Goal: Task Accomplishment & Management: Use online tool/utility

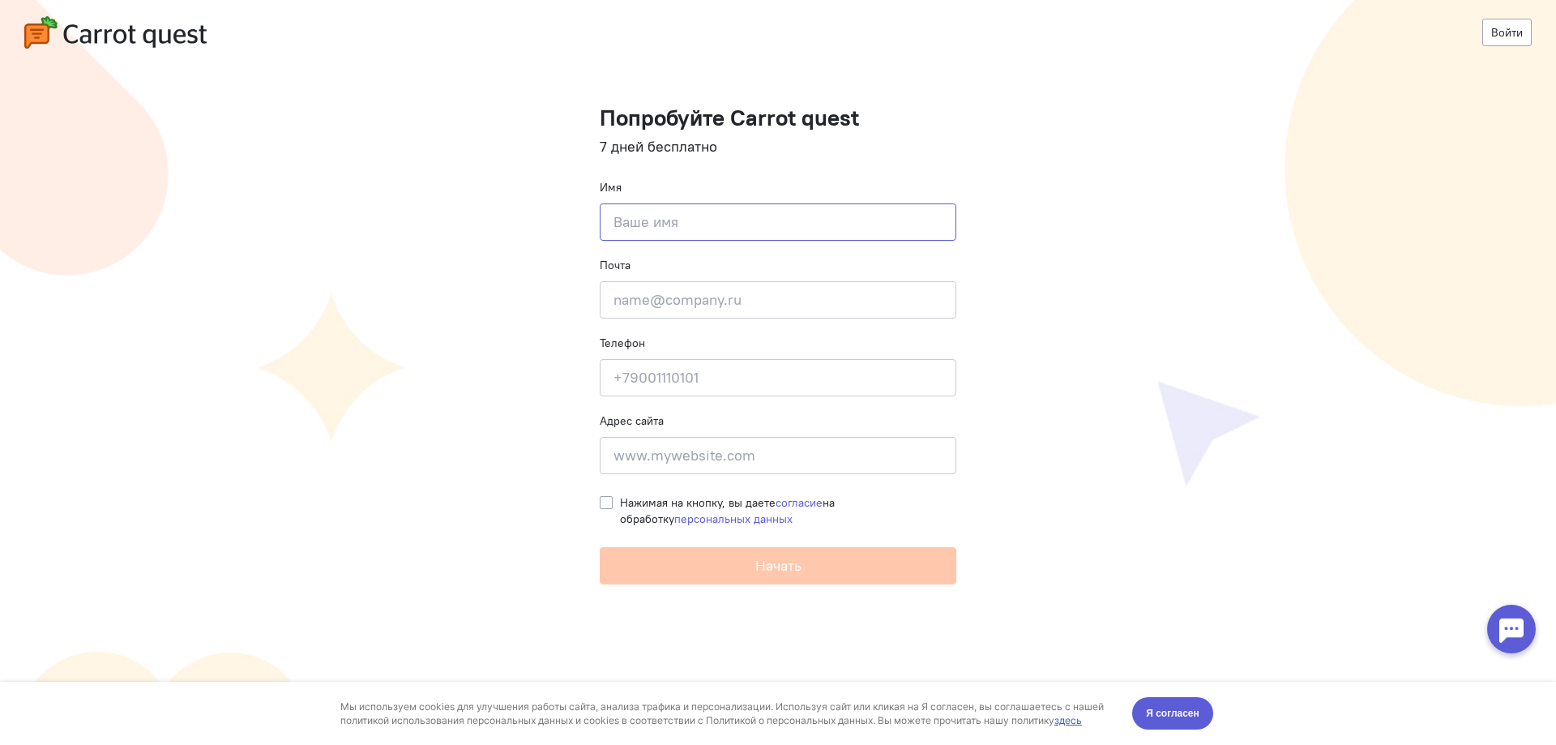
click at [750, 224] on input at bounding box center [778, 221] width 357 height 37
type input "[GEOGRAPHIC_DATA]"
type input "[EMAIL_ADDRESS]"
click at [653, 472] on input at bounding box center [778, 455] width 357 height 37
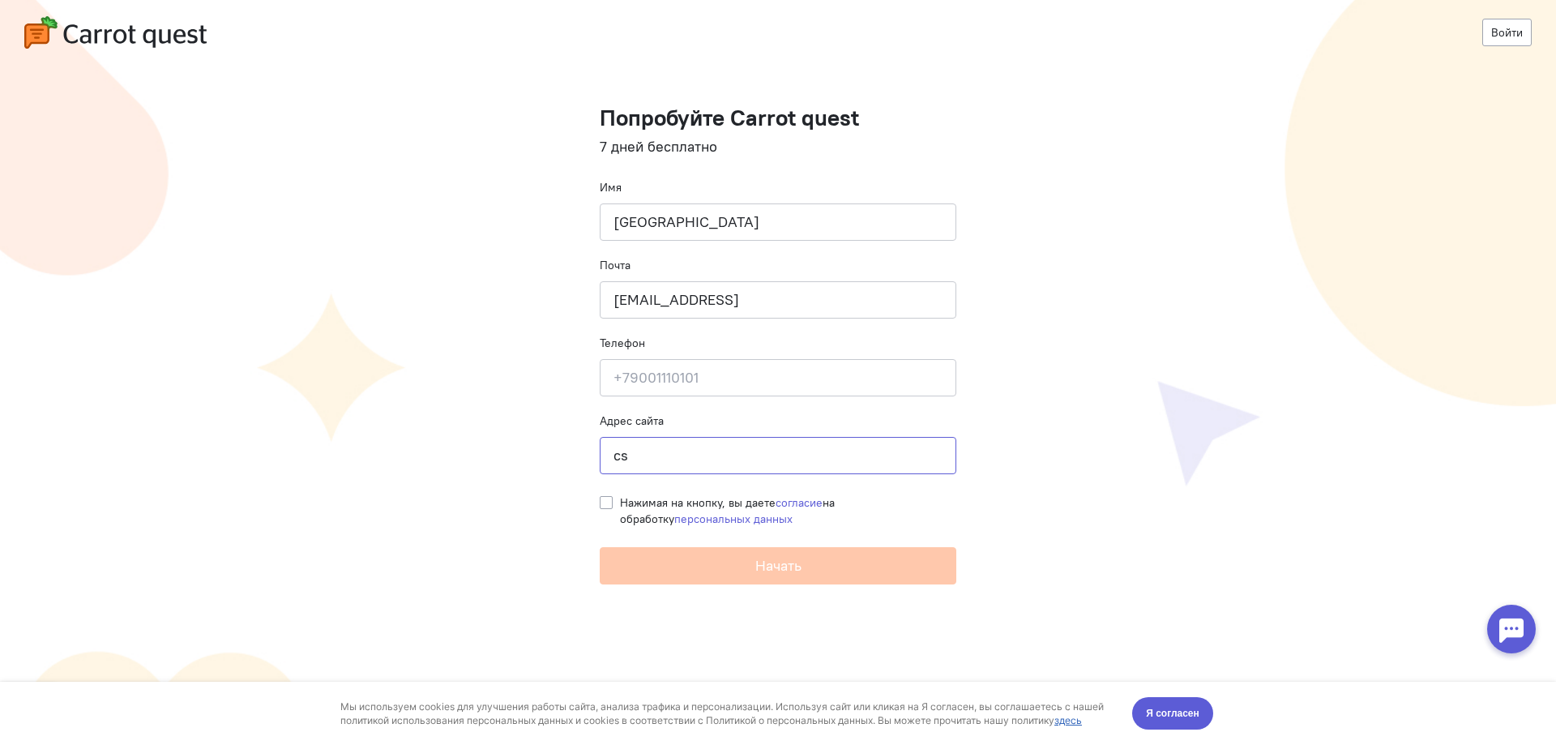
type input "c"
type input "[DOMAIN_NAME]"
drag, startPoint x: 613, startPoint y: 512, endPoint x: 604, endPoint y: 498, distance: 16.9
click at [604, 498] on div "Нажимая на кнопку, вы даете согласие на обработку персональных данных" at bounding box center [778, 506] width 357 height 41
click at [620, 498] on label "Нажимая на кнопку, вы даете согласие на обработку персональных данных" at bounding box center [788, 510] width 336 height 32
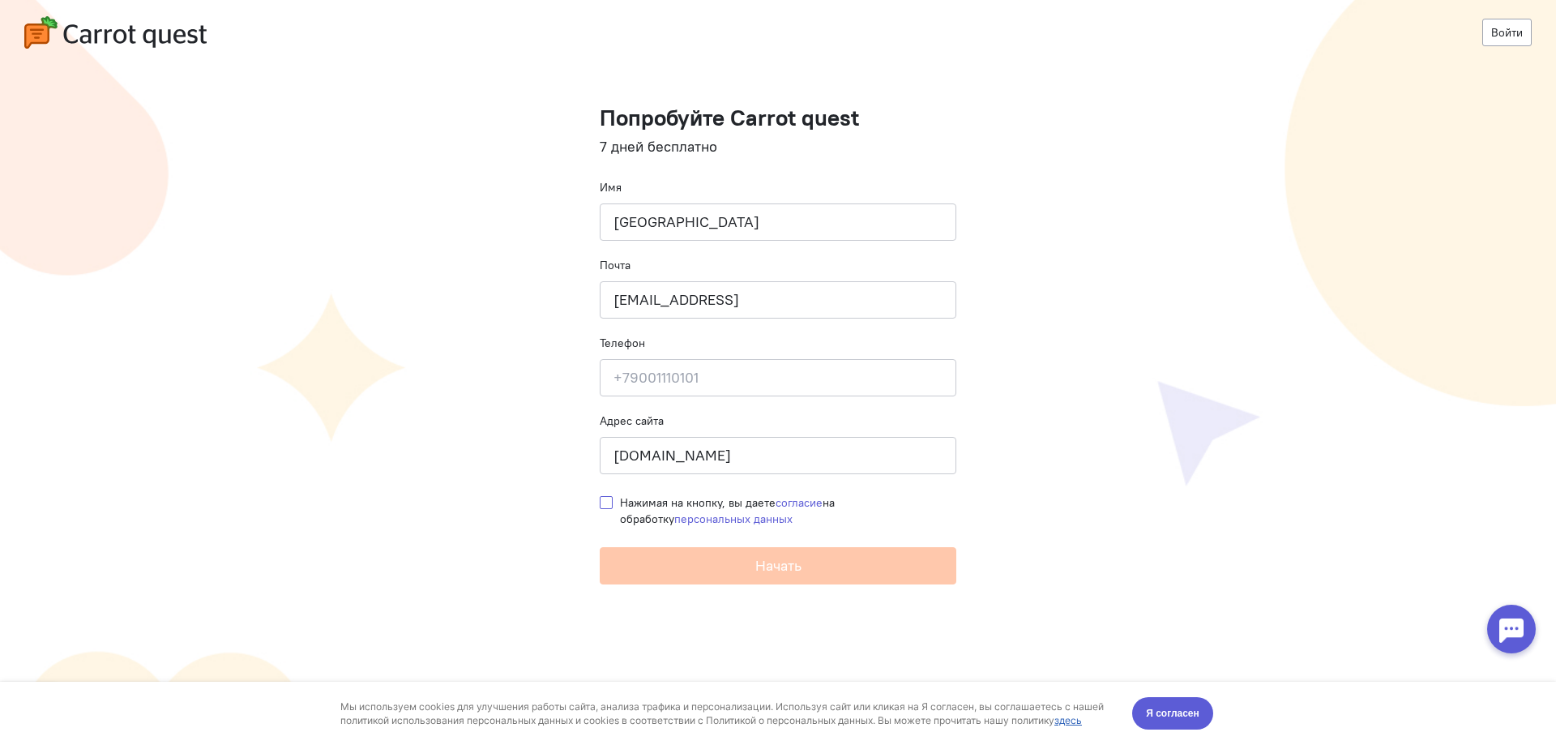
click at [604, 498] on input "Нажимая на кнопку, вы даете согласие на обработку персональных данных" at bounding box center [606, 501] width 13 height 15
checkbox input "true"
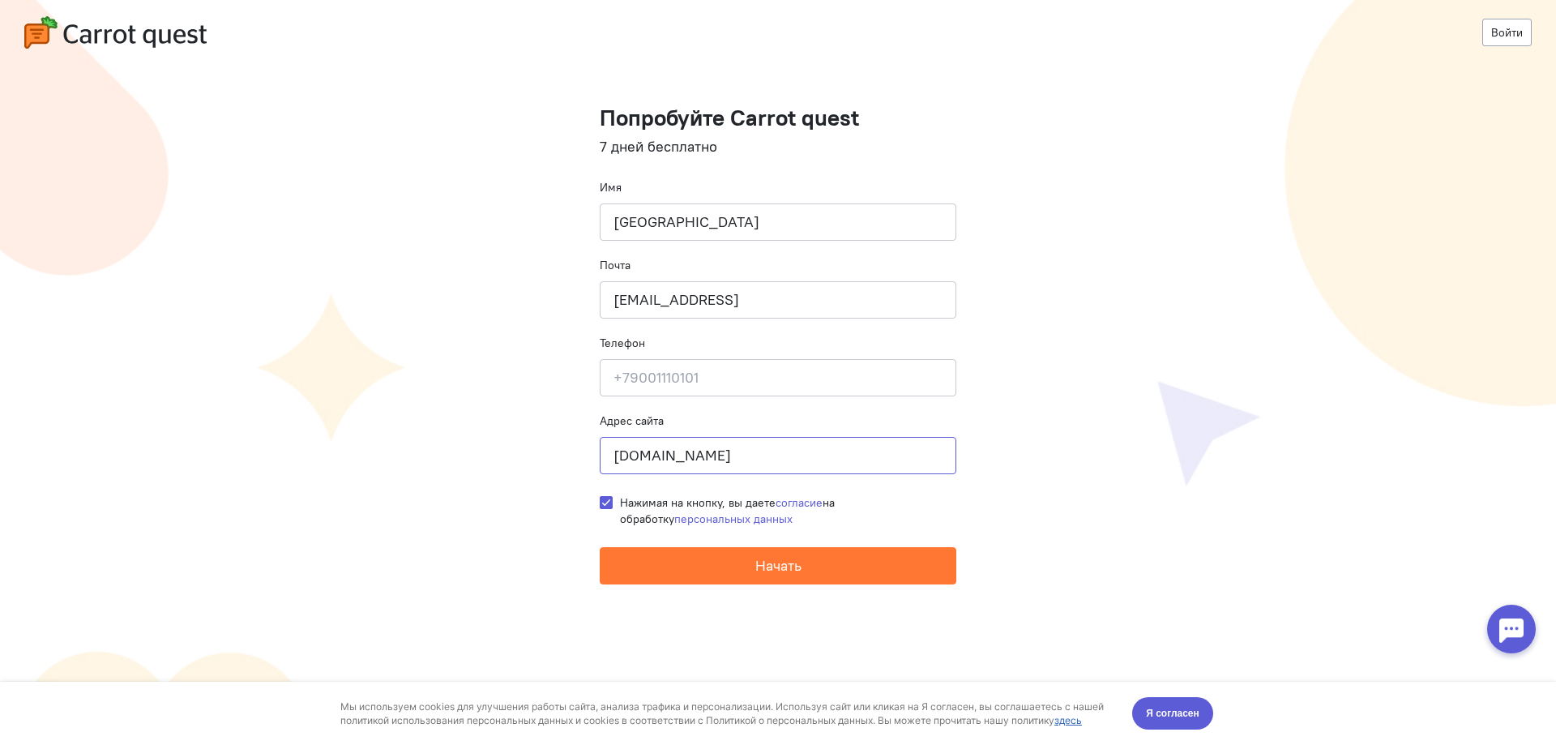
click at [746, 446] on input "[DOMAIN_NAME]" at bounding box center [778, 455] width 357 height 37
type input "[DOMAIN_NAME]"
click at [725, 563] on button "Начать" at bounding box center [778, 565] width 357 height 37
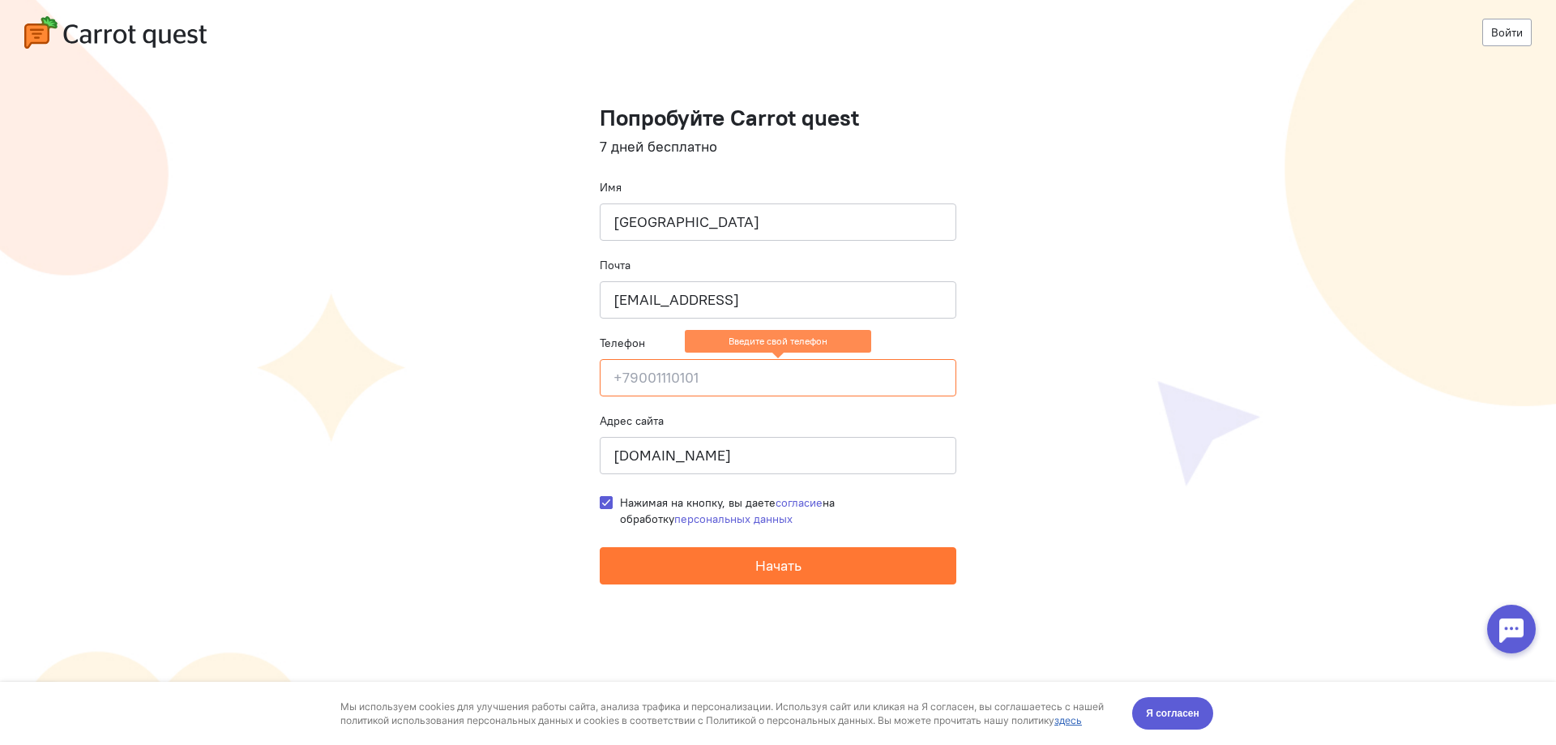
click at [695, 377] on input at bounding box center [778, 377] width 357 height 37
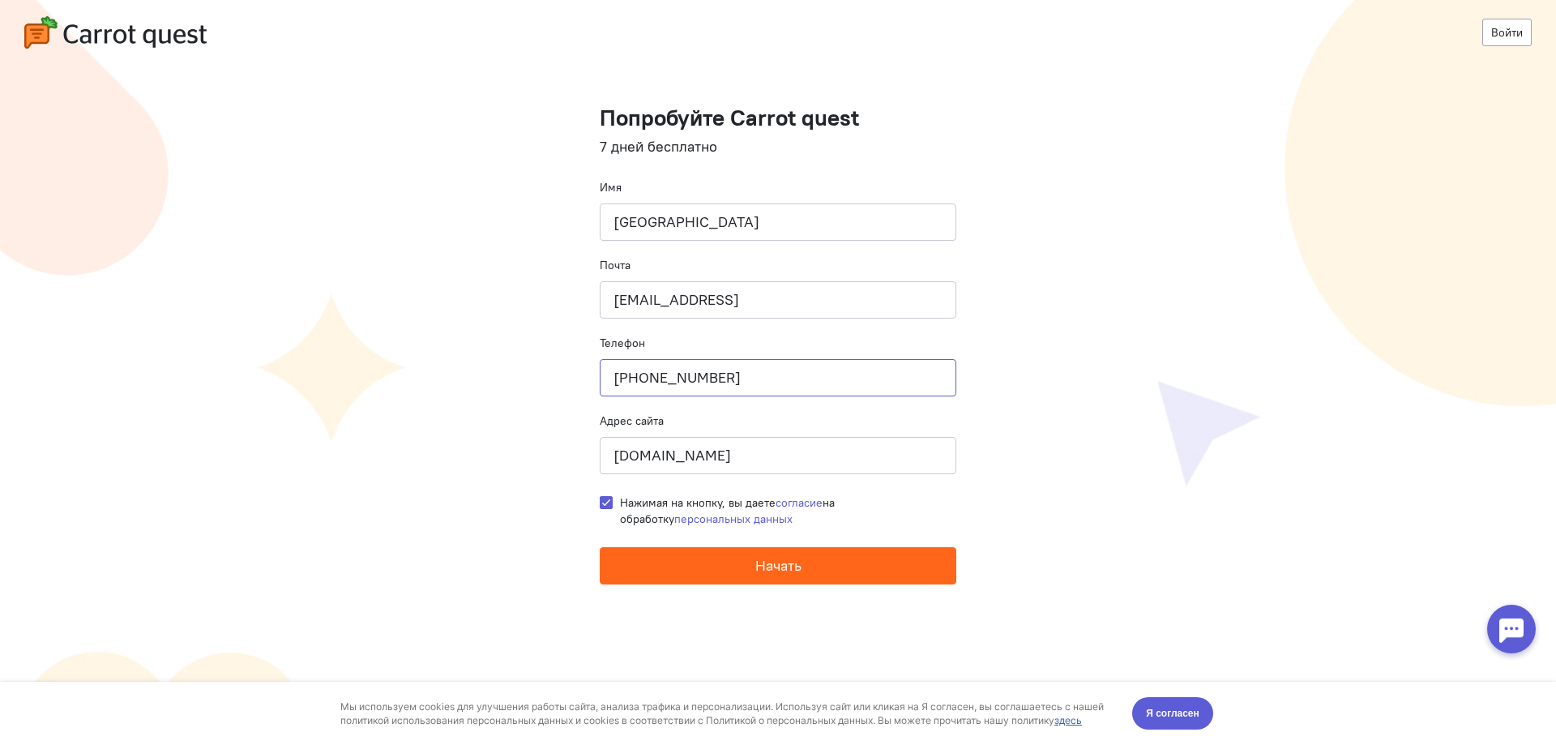
type input "[PHONE_NUMBER]"
click at [688, 573] on button "Начать" at bounding box center [778, 565] width 357 height 37
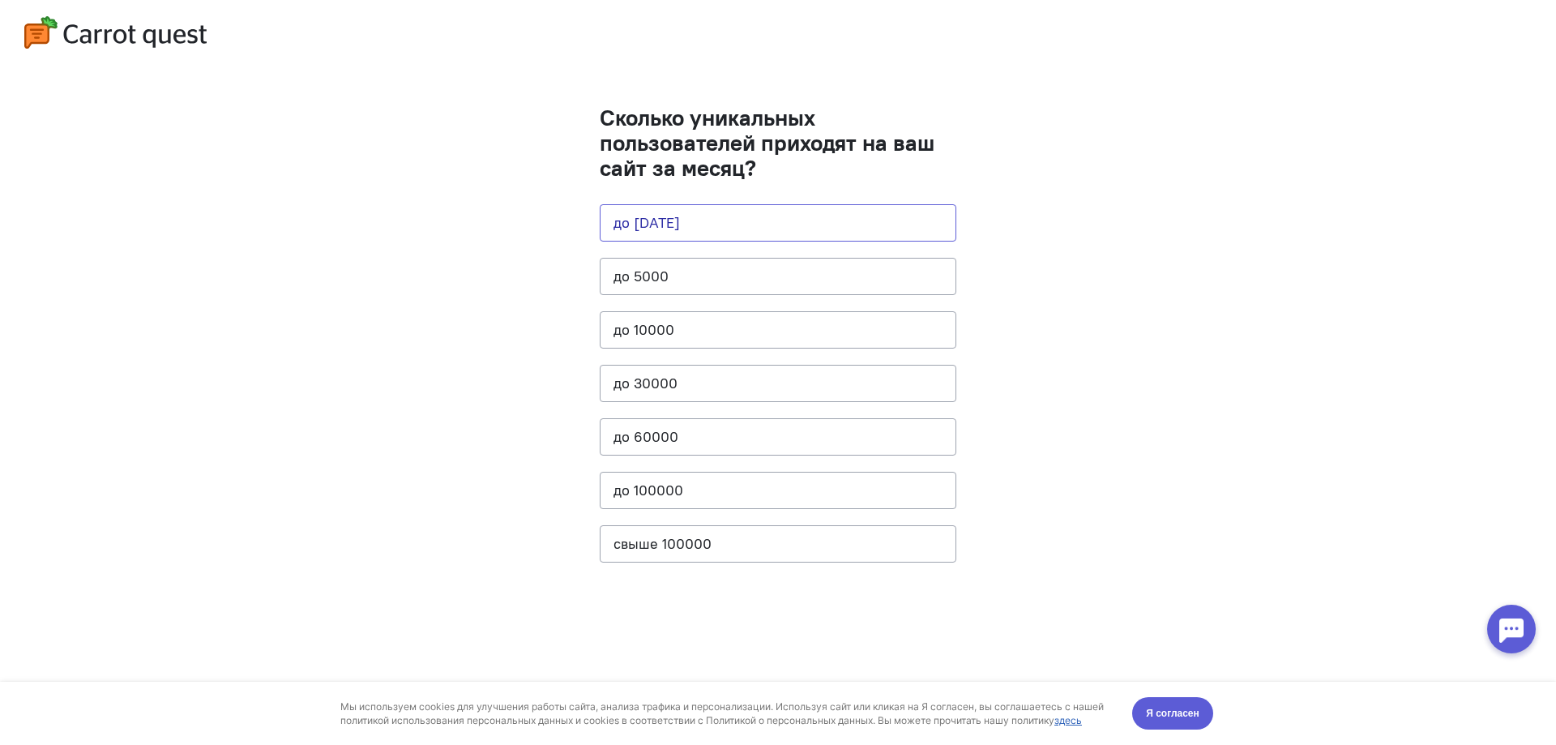
click at [780, 229] on button "до 1000" at bounding box center [778, 222] width 357 height 37
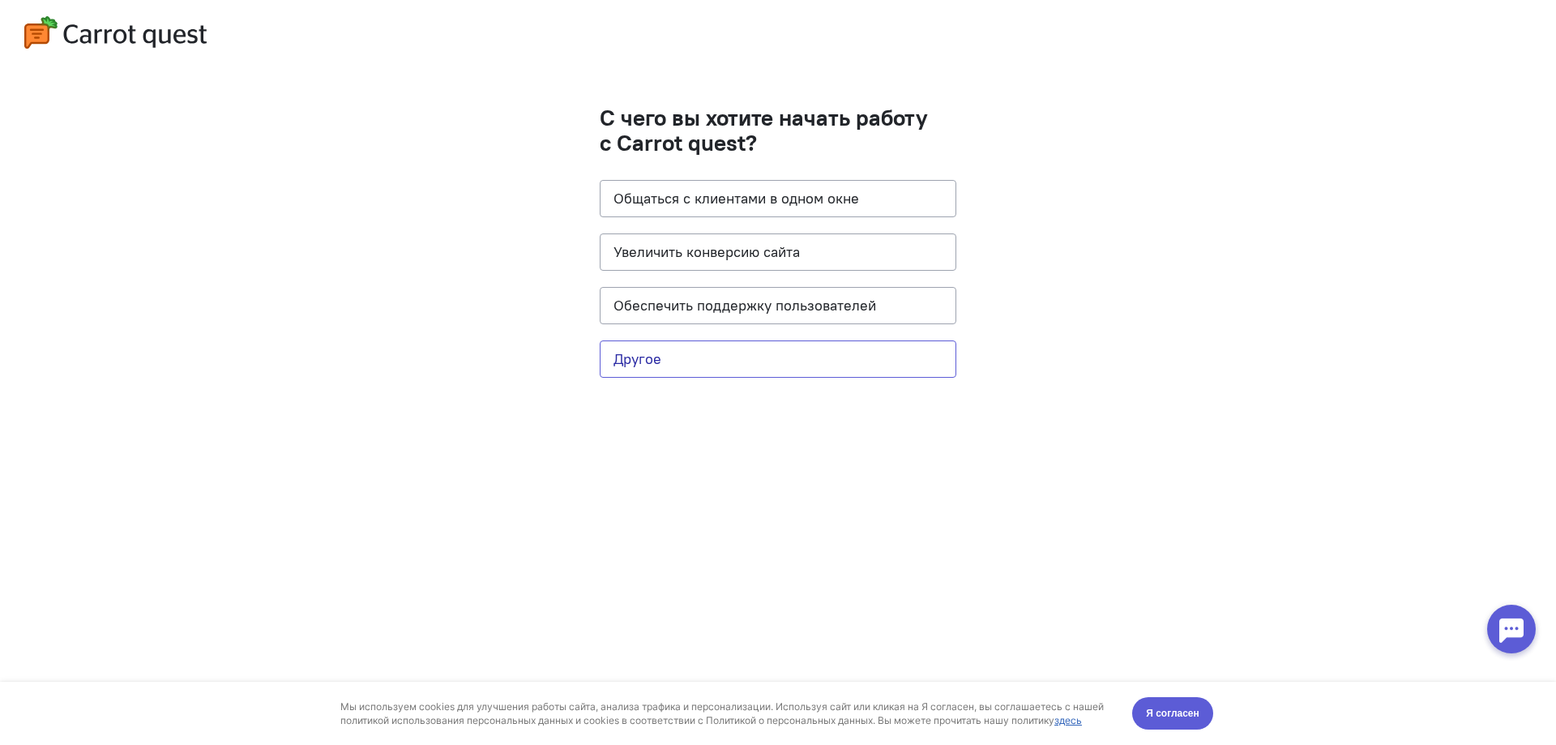
click at [766, 356] on button "Другое" at bounding box center [778, 358] width 357 height 37
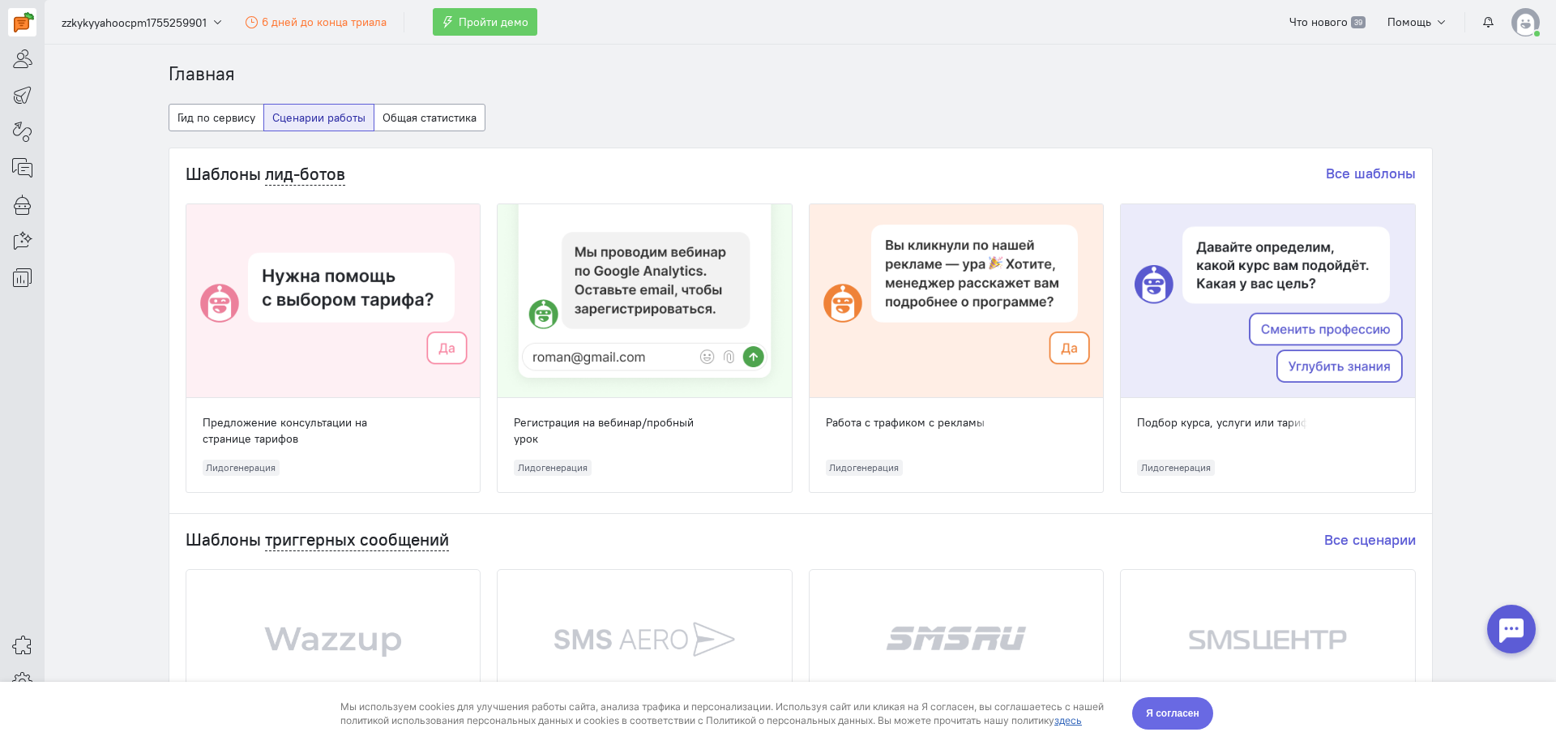
click at [1171, 707] on span "Я согласен" at bounding box center [1172, 713] width 53 height 16
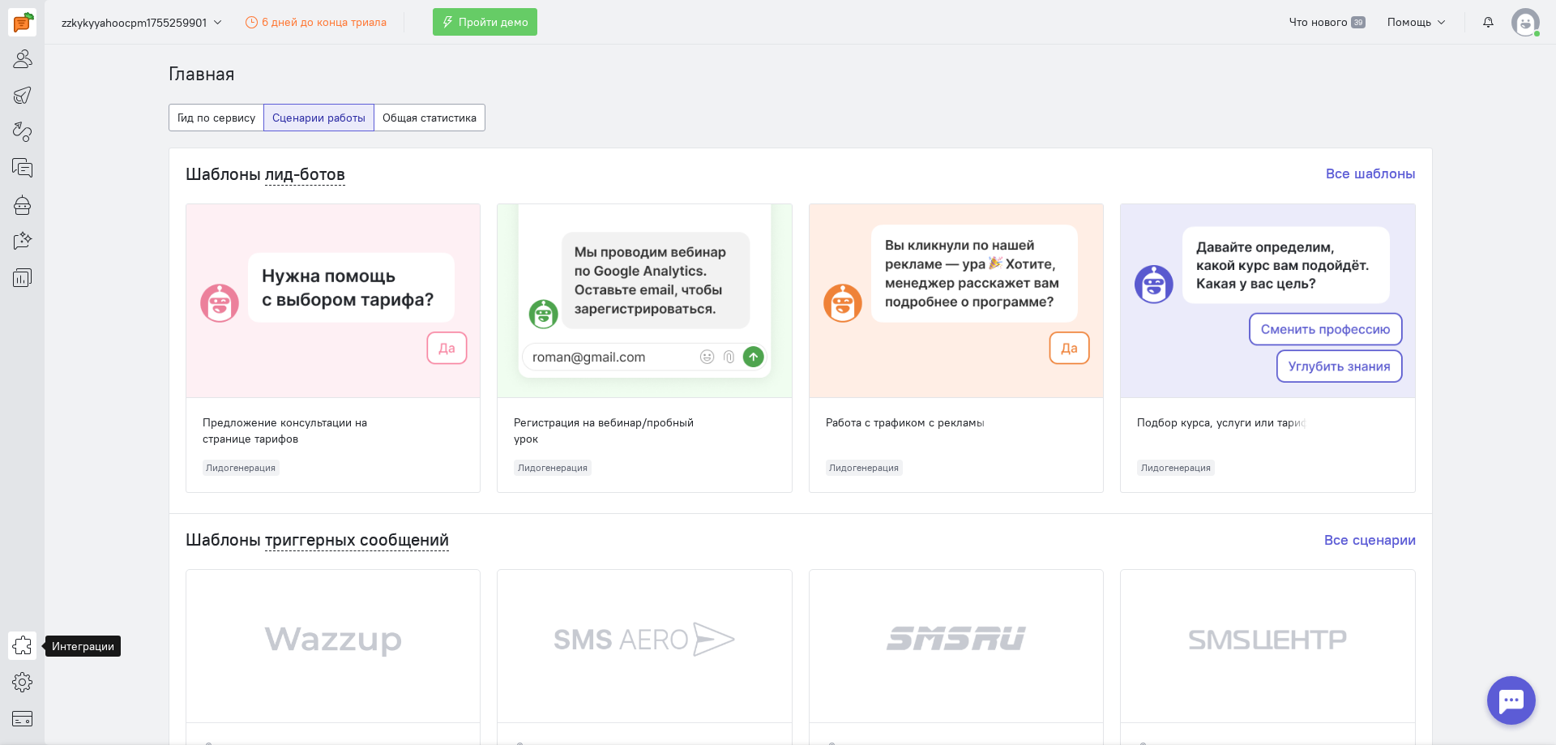
click at [23, 648] on icon at bounding box center [22, 644] width 20 height 19
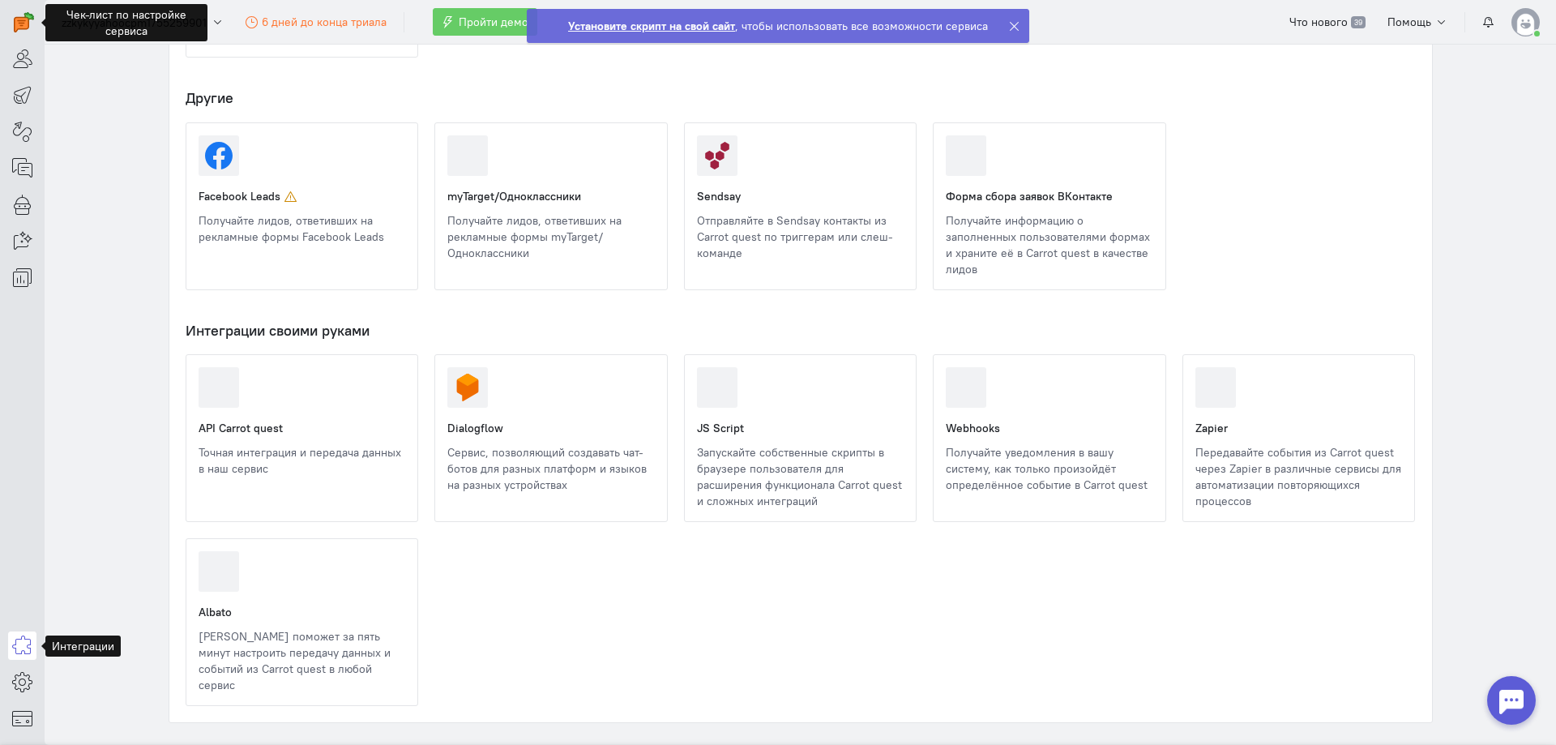
scroll to position [1665, 0]
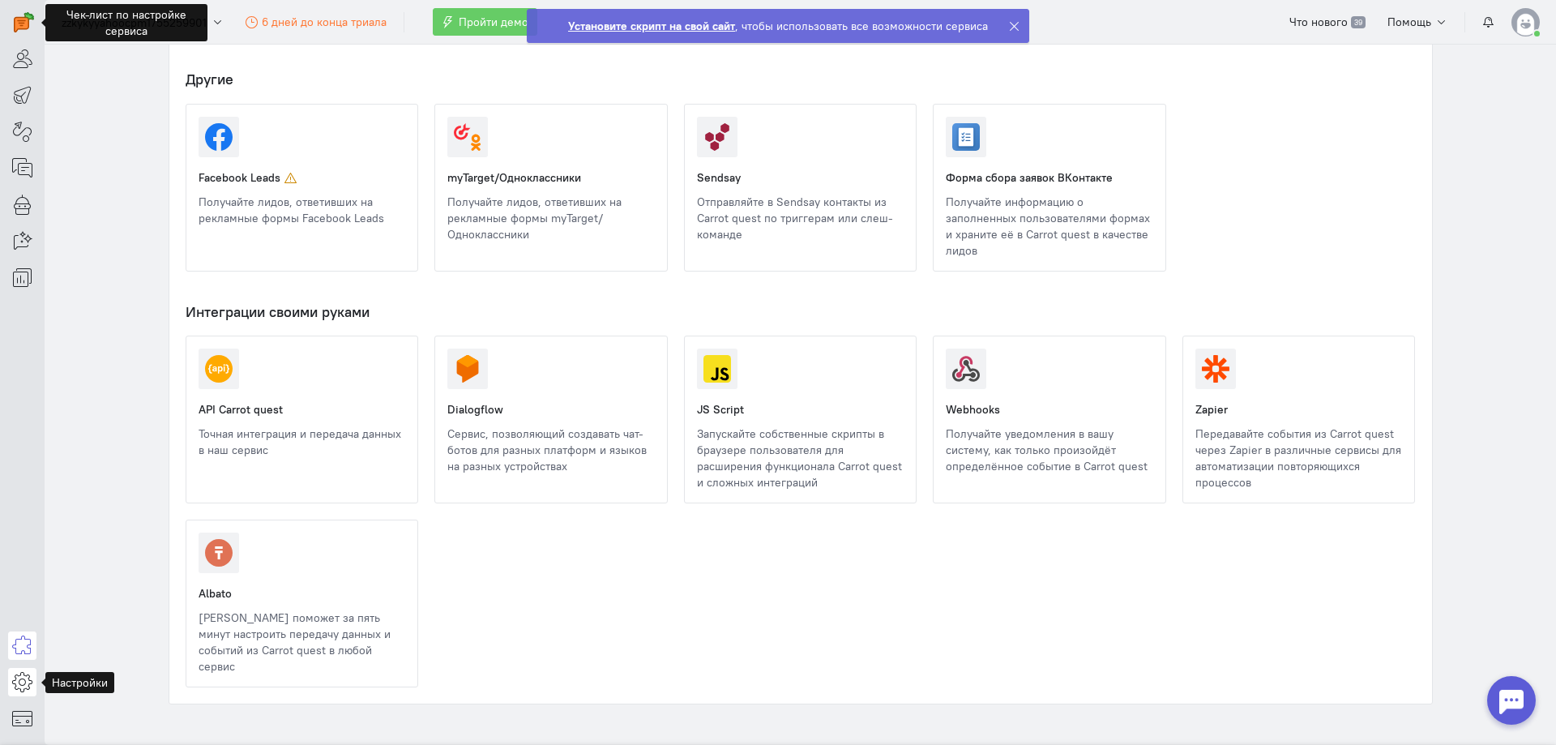
click at [22, 679] on icon at bounding box center [22, 681] width 20 height 19
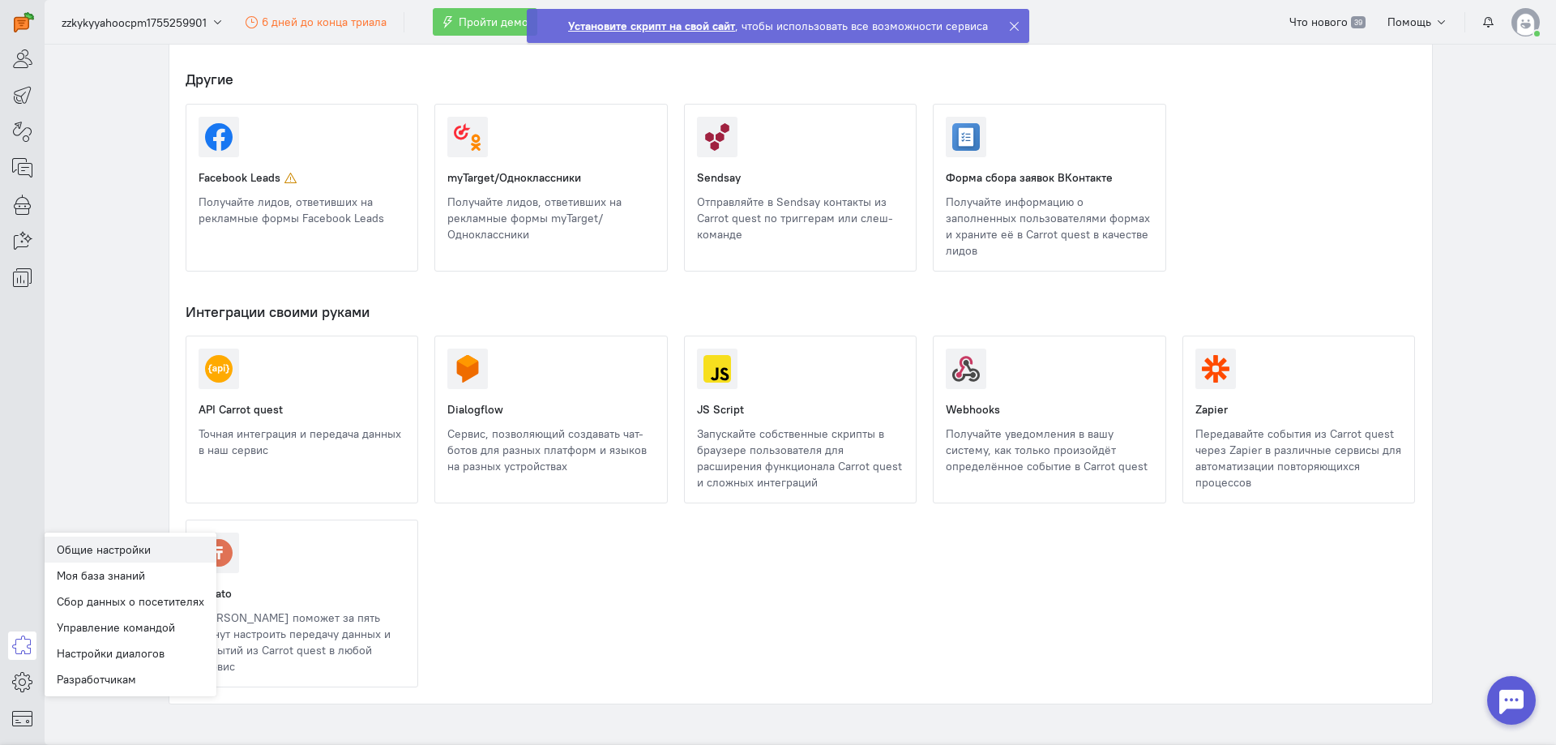
click at [135, 554] on link "Общие настройки" at bounding box center [131, 549] width 172 height 26
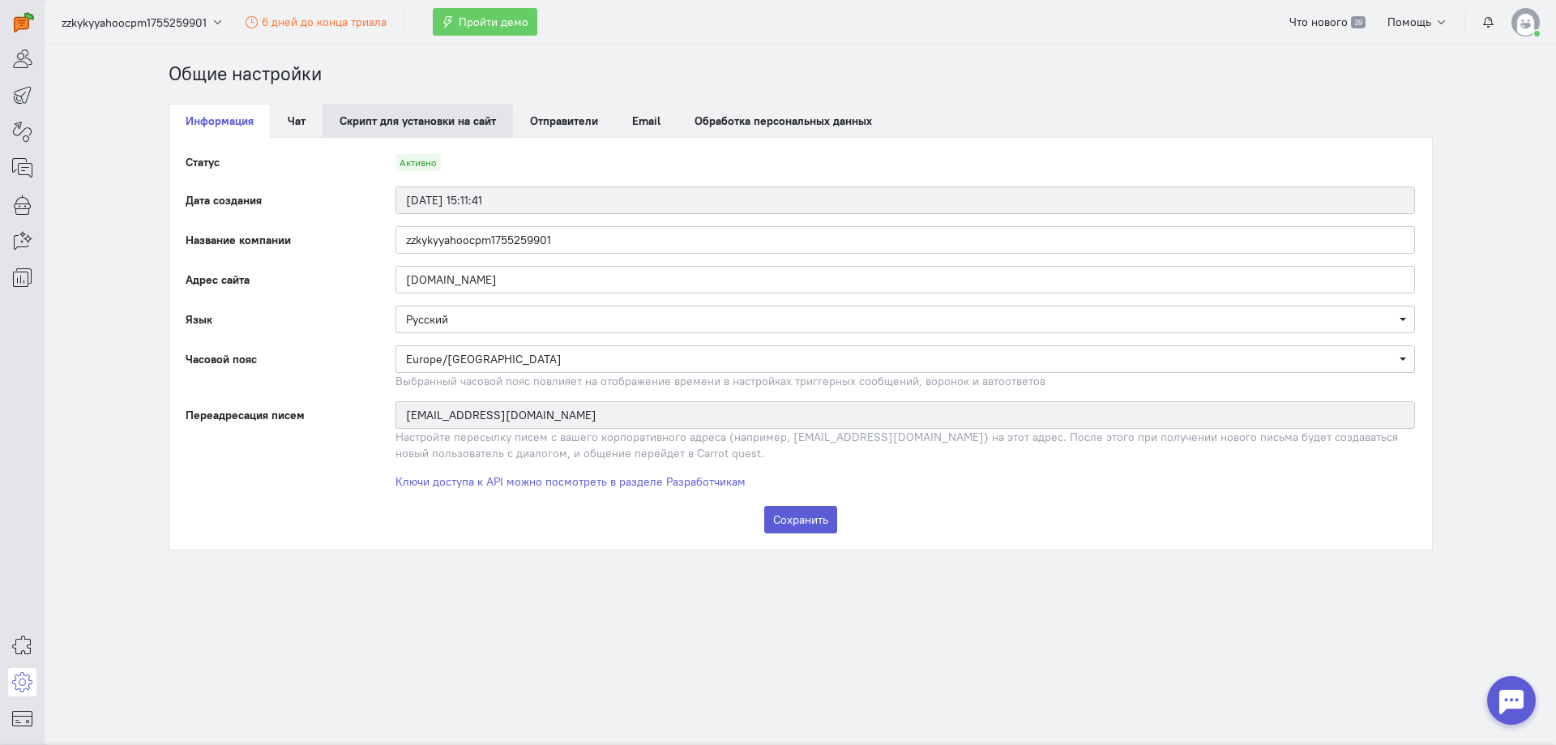
click at [432, 135] on link "Скрипт для установки на сайт" at bounding box center [418, 121] width 190 height 34
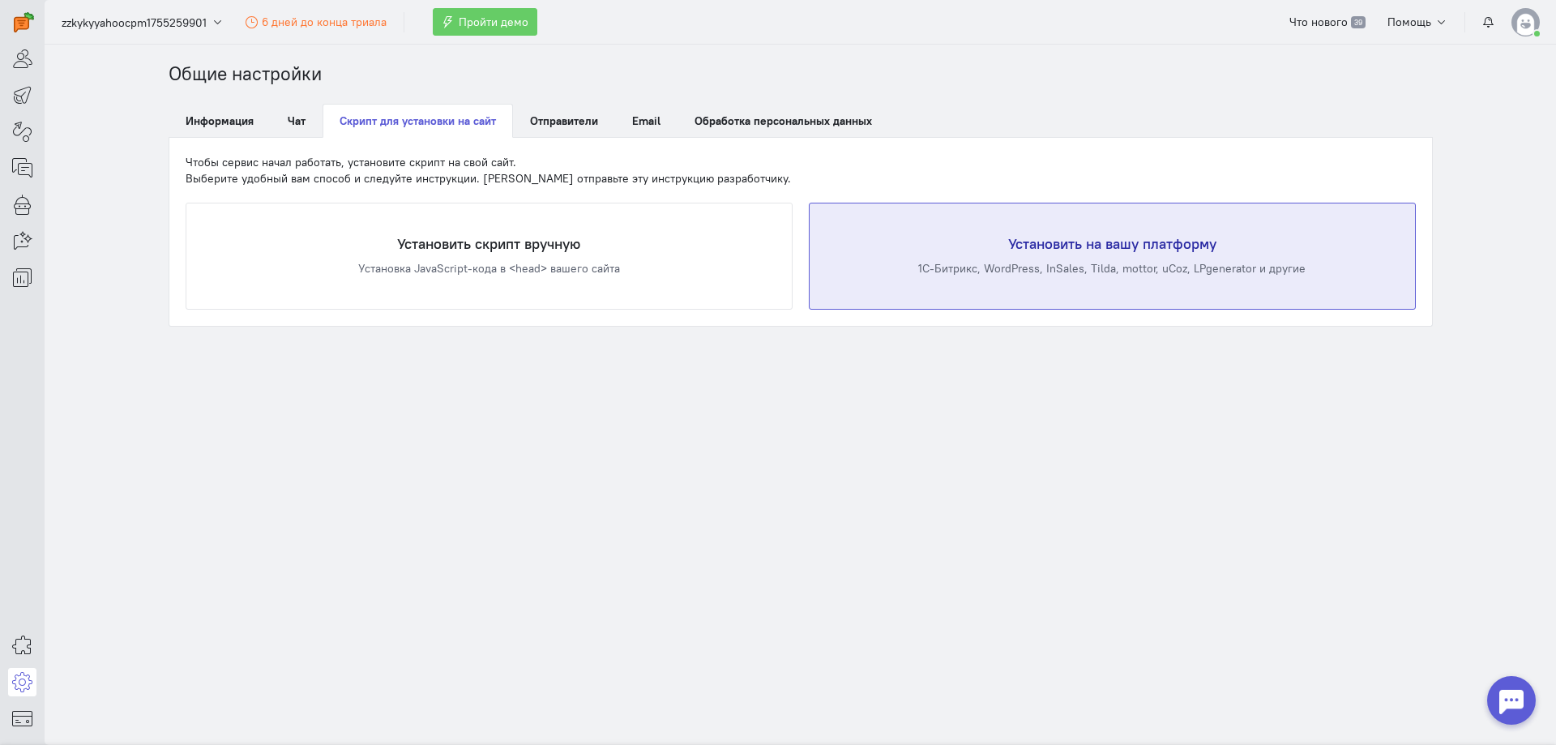
click at [969, 298] on div "Установить на вашу платформу 1С-Битрикс, WordPress, InSales, Tilda, mottor, uCo…" at bounding box center [1112, 255] width 605 height 105
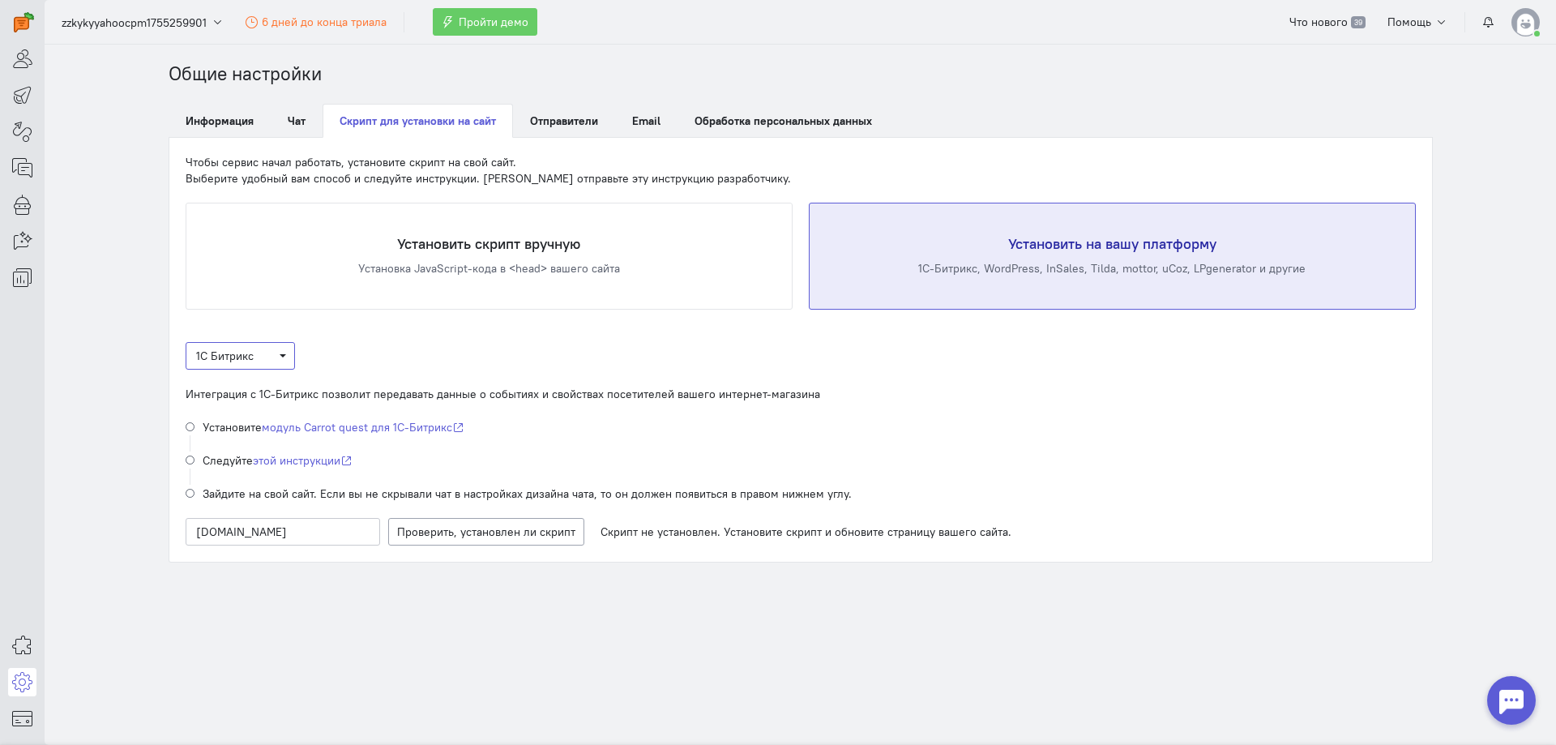
click at [286, 354] on span "1С Битрикс" at bounding box center [240, 356] width 109 height 28
click at [243, 370] on ul "1С Битрикс OpenCart WordPress InSales Tilda mottor uCoz LPgenerator Платформа LP" at bounding box center [251, 491] width 130 height 242
click at [258, 352] on span "1С Битрикс" at bounding box center [240, 356] width 88 height 16
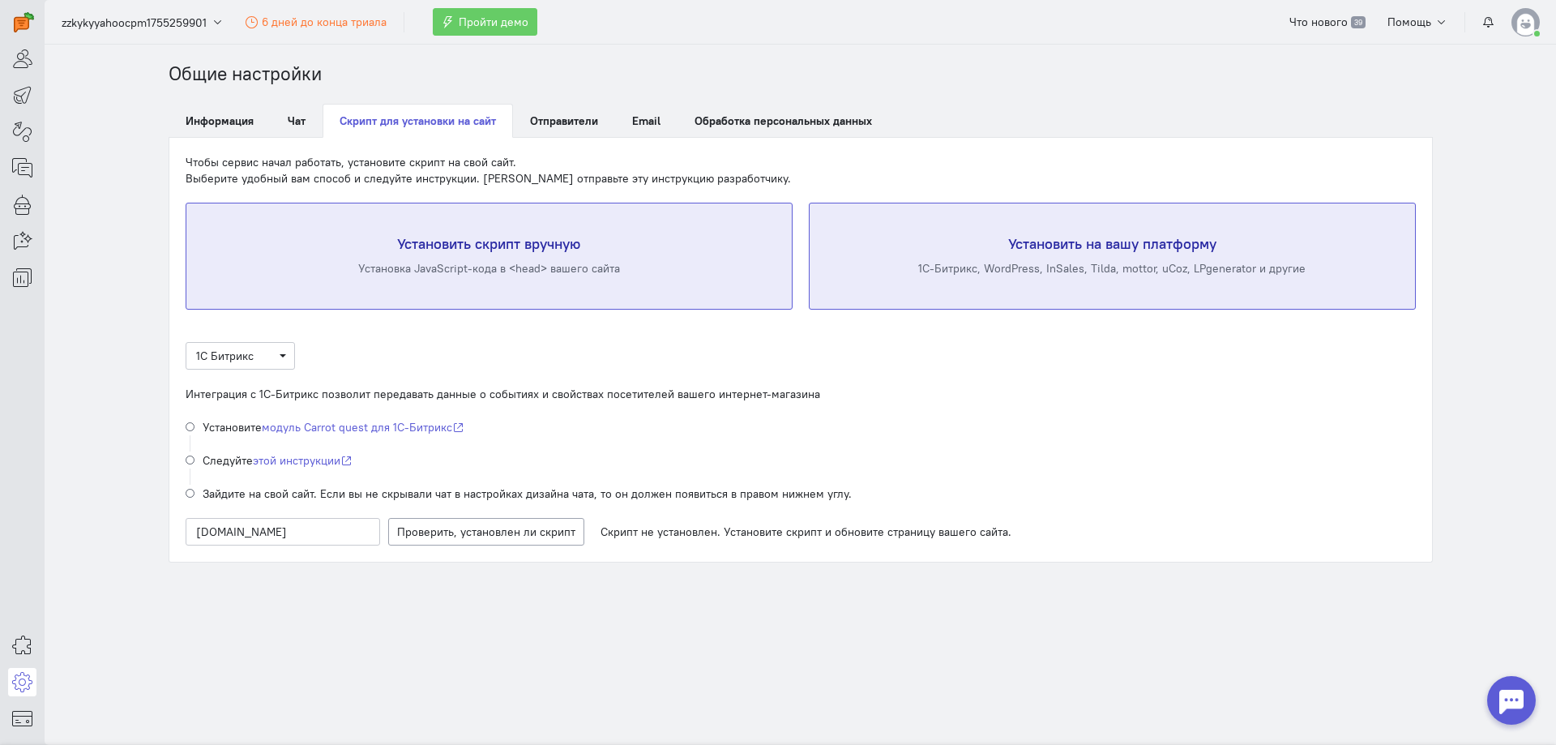
click at [441, 229] on div "Установить скрипт вручную Установка JavaScript-кода в <head> вашего сайта" at bounding box center [488, 255] width 605 height 105
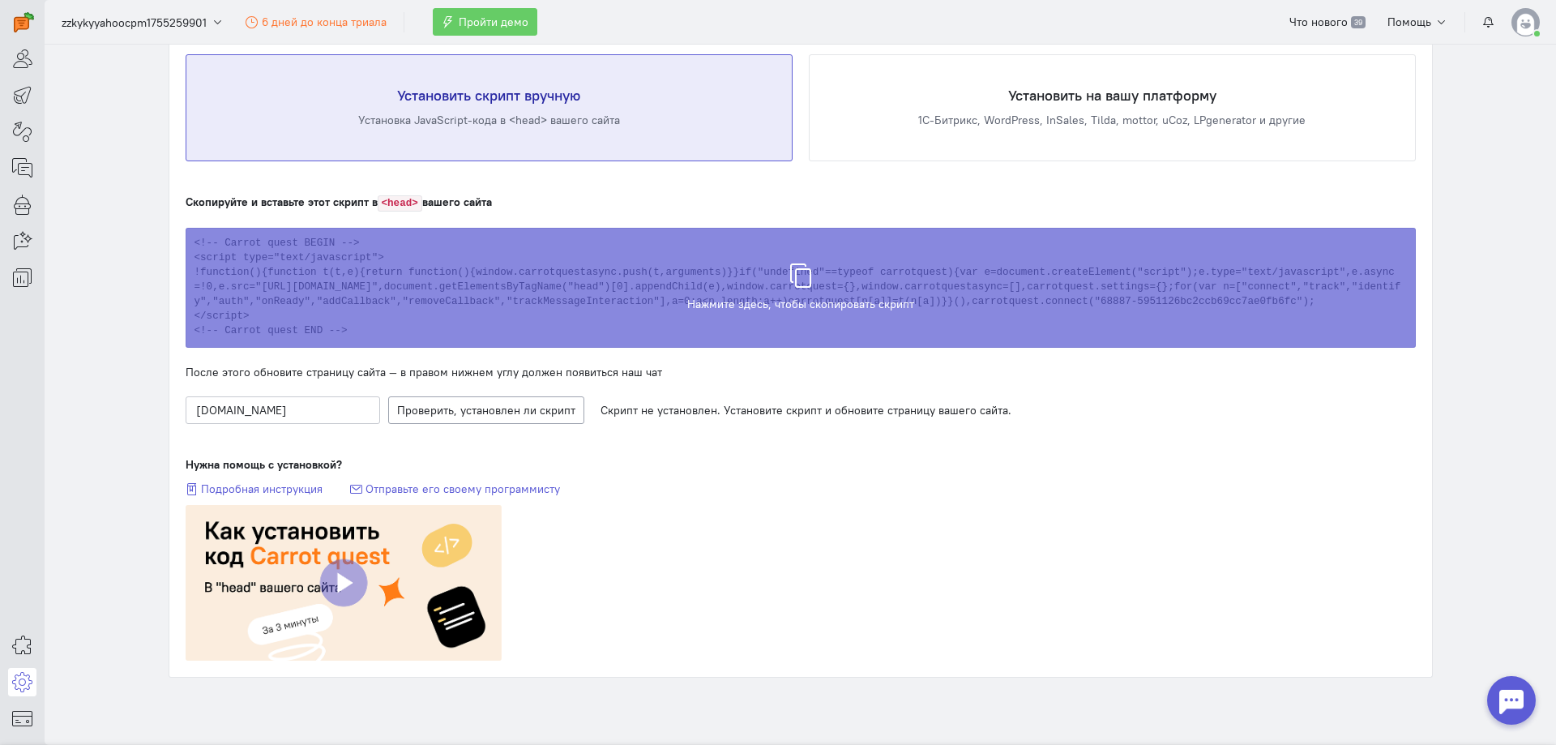
scroll to position [185, 0]
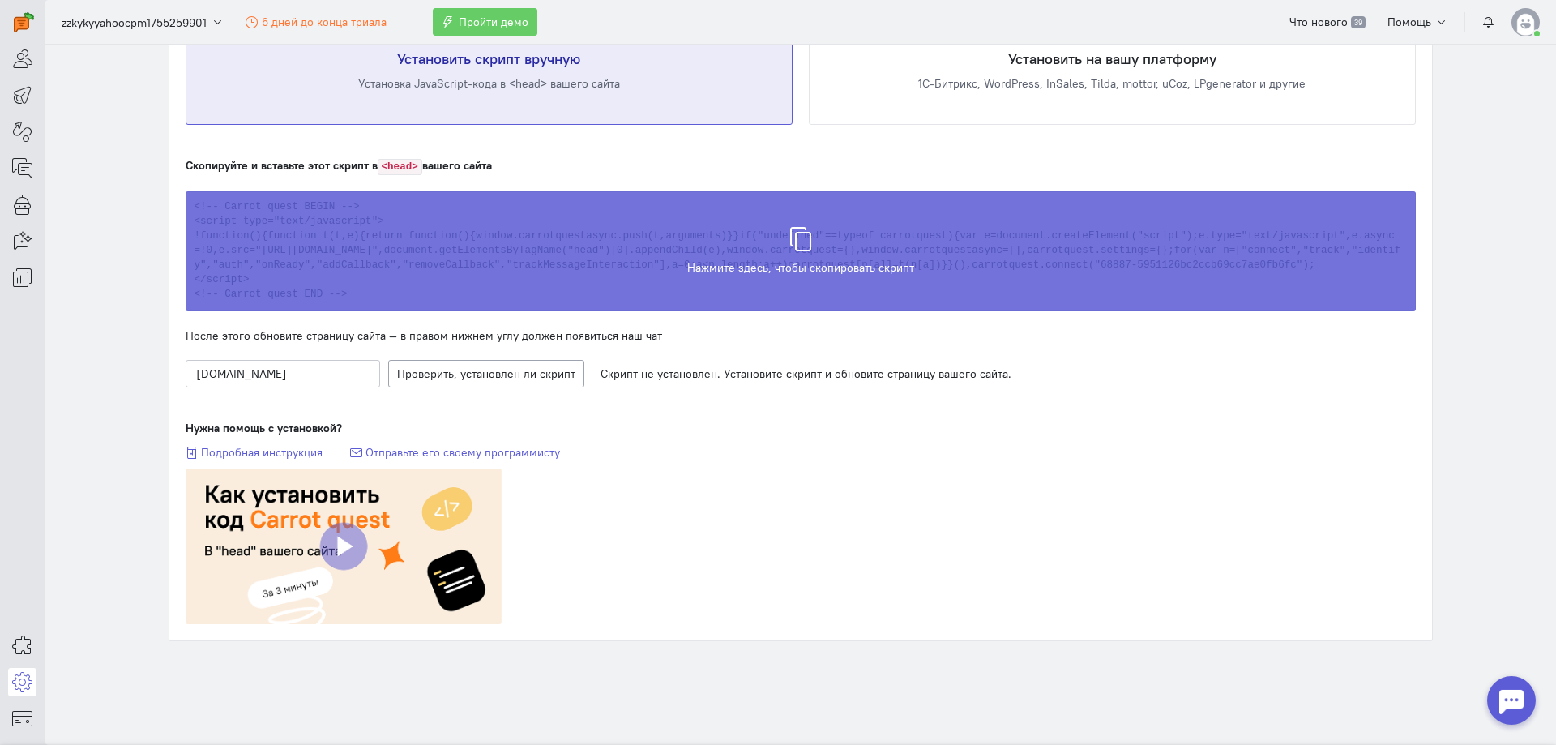
click at [795, 240] on icon at bounding box center [801, 231] width 24 height 24
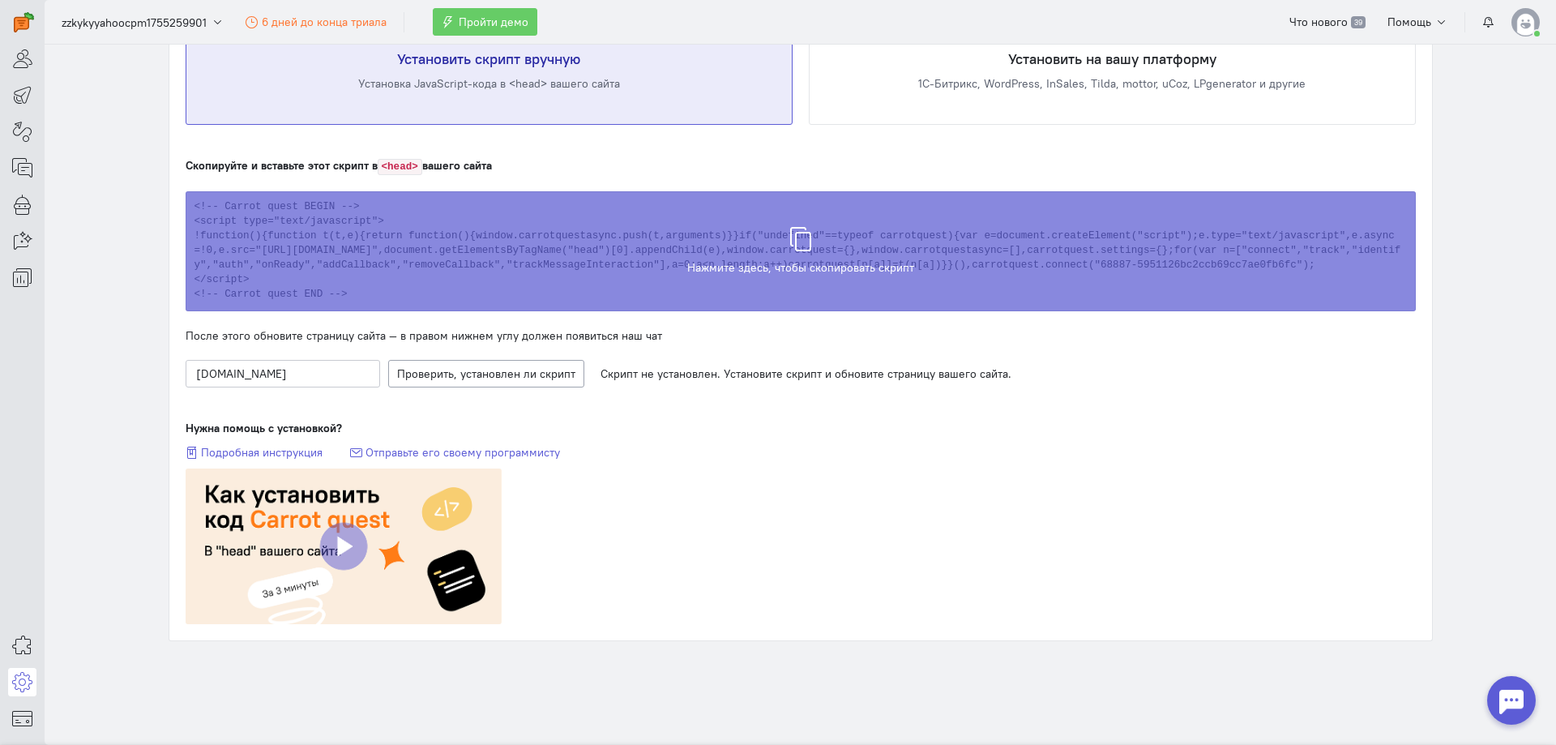
click at [810, 489] on div "Нужна помощь с установкой? Подробная инструкция Отправьте его своему программис…" at bounding box center [801, 522] width 1230 height 204
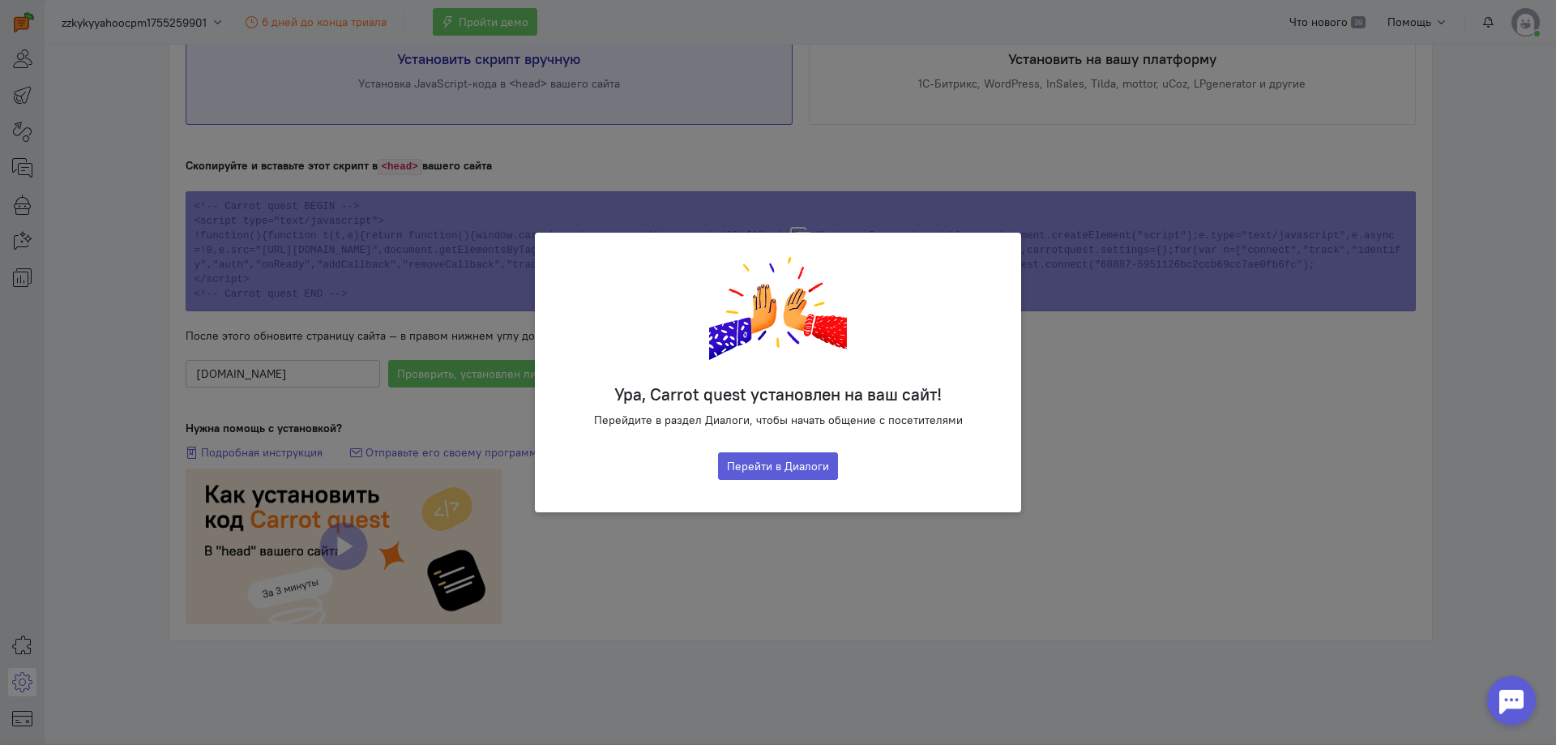
click at [1162, 363] on div "Ура, Carrot quest установлен на ваш сайт! Перейдите в раздел Диалоги, чтобы нач…" at bounding box center [778, 372] width 1556 height 745
click at [899, 571] on div "Ура, Carrot quest установлен на ваш сайт! Перейдите в раздел Диалоги, чтобы нач…" at bounding box center [778, 372] width 1556 height 745
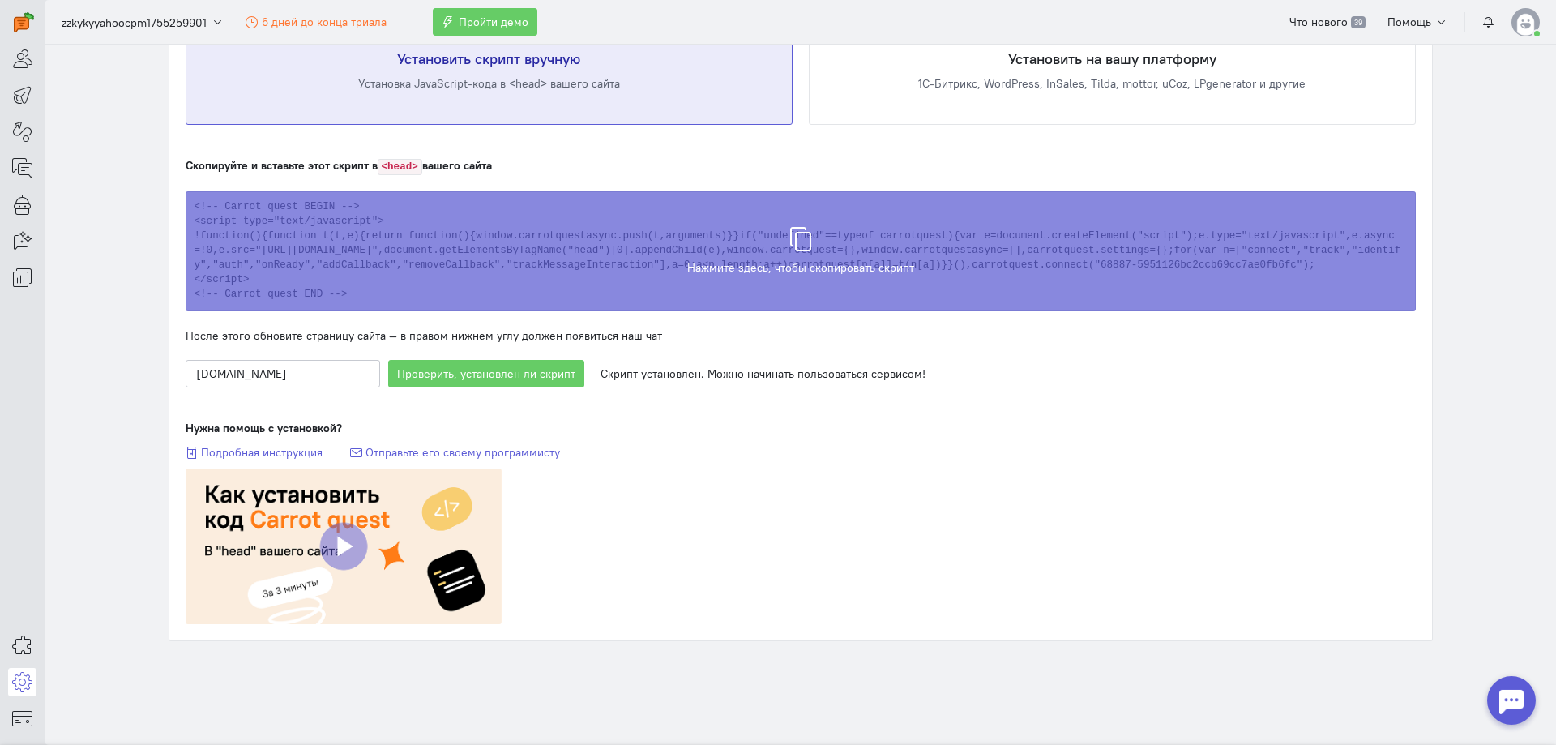
click at [899, 571] on div "Нужна помощь с установкой? Подробная инструкция Отправьте его своему программис…" at bounding box center [801, 522] width 1230 height 204
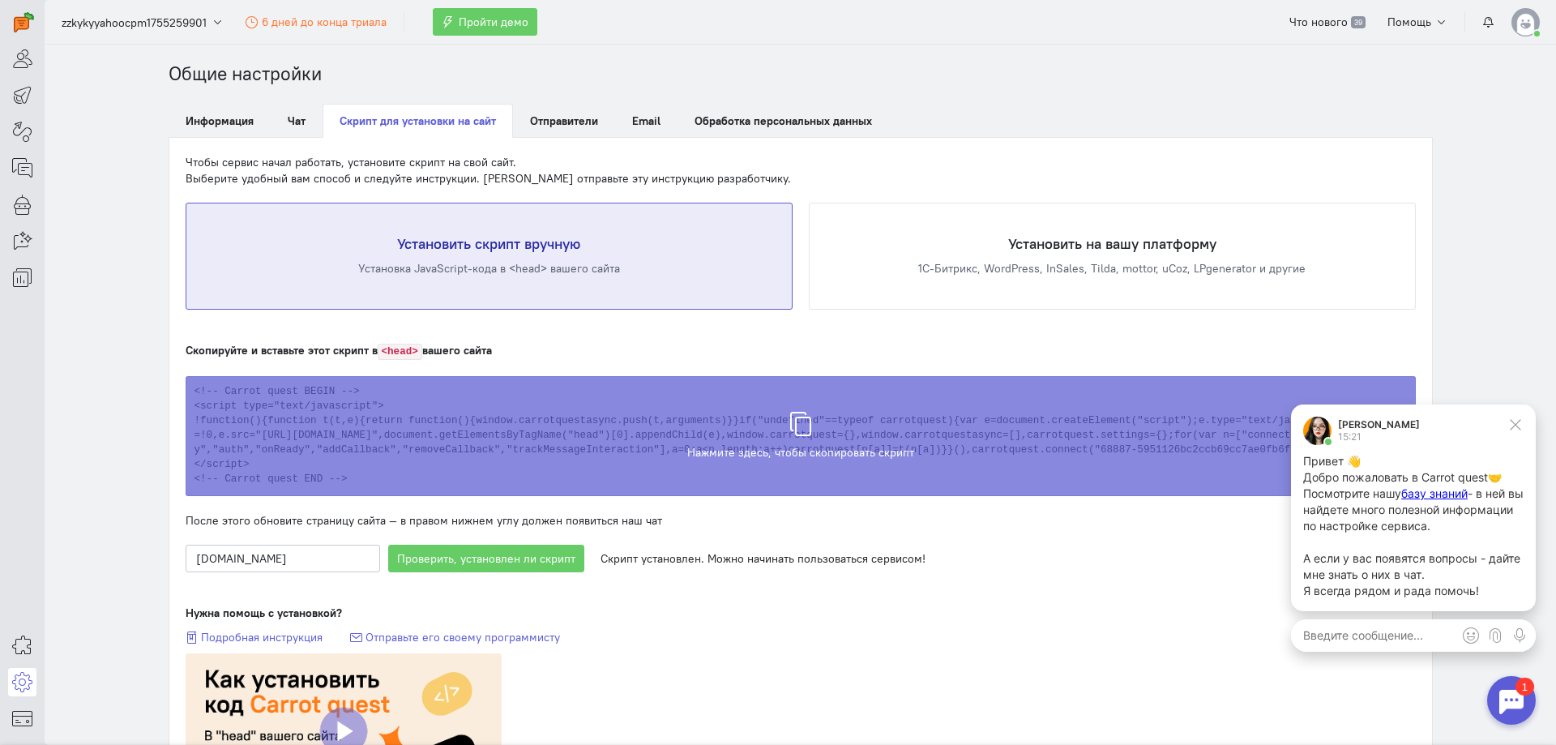
scroll to position [0, 0]
